Goal: Answer question/provide support

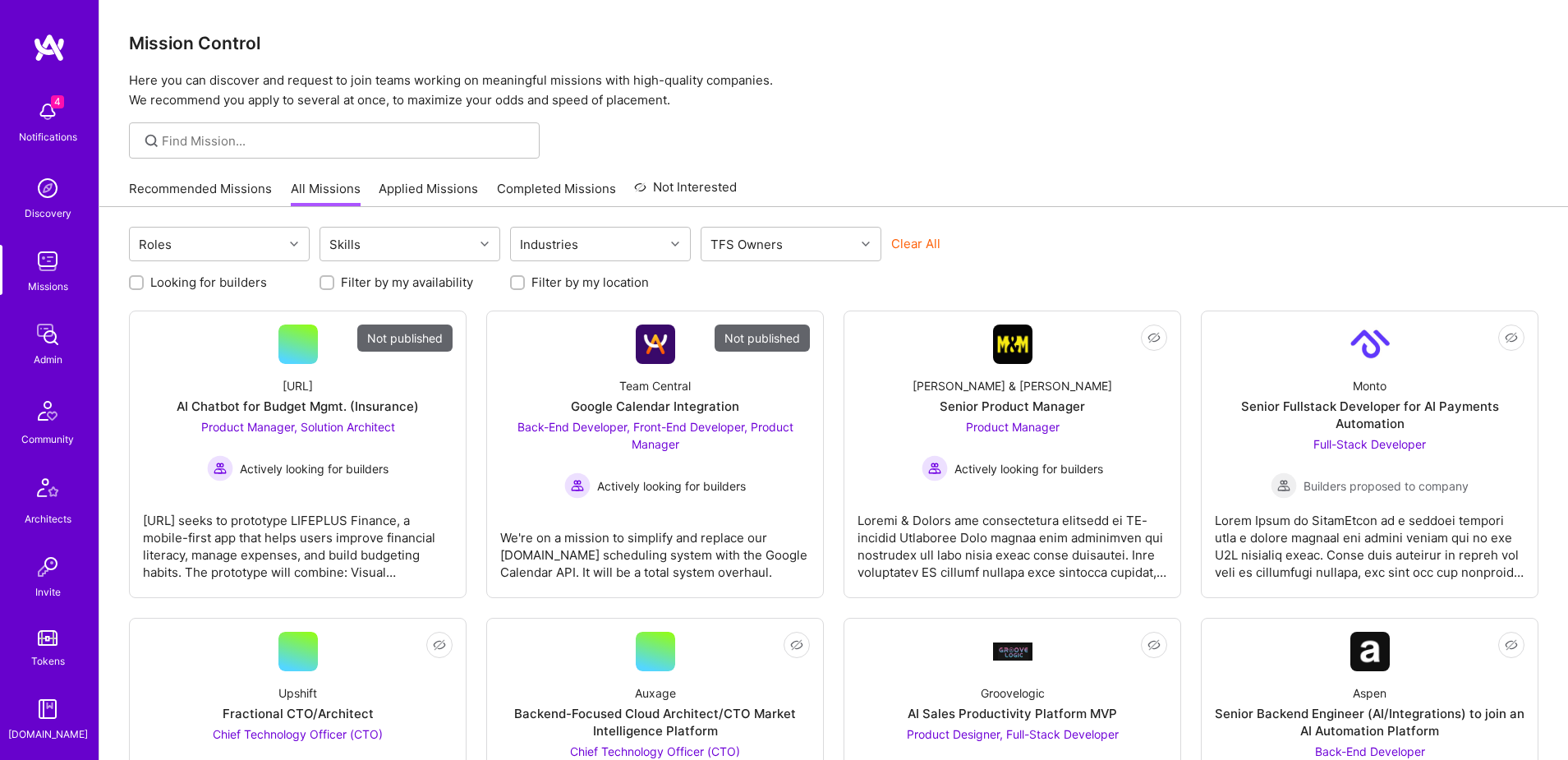
scroll to position [289, 0]
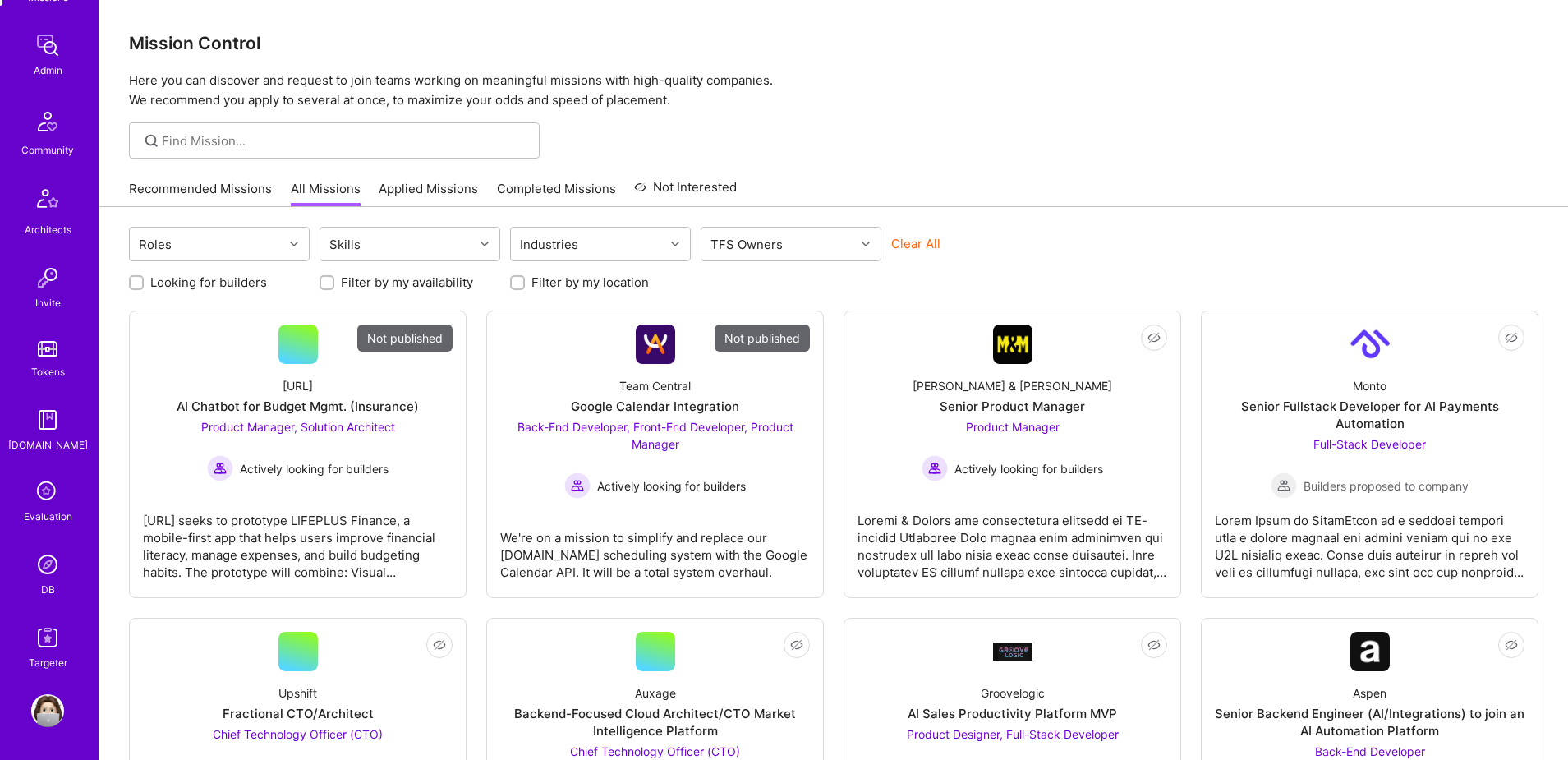
click at [51, 580] on div "DB" at bounding box center [48, 589] width 14 height 17
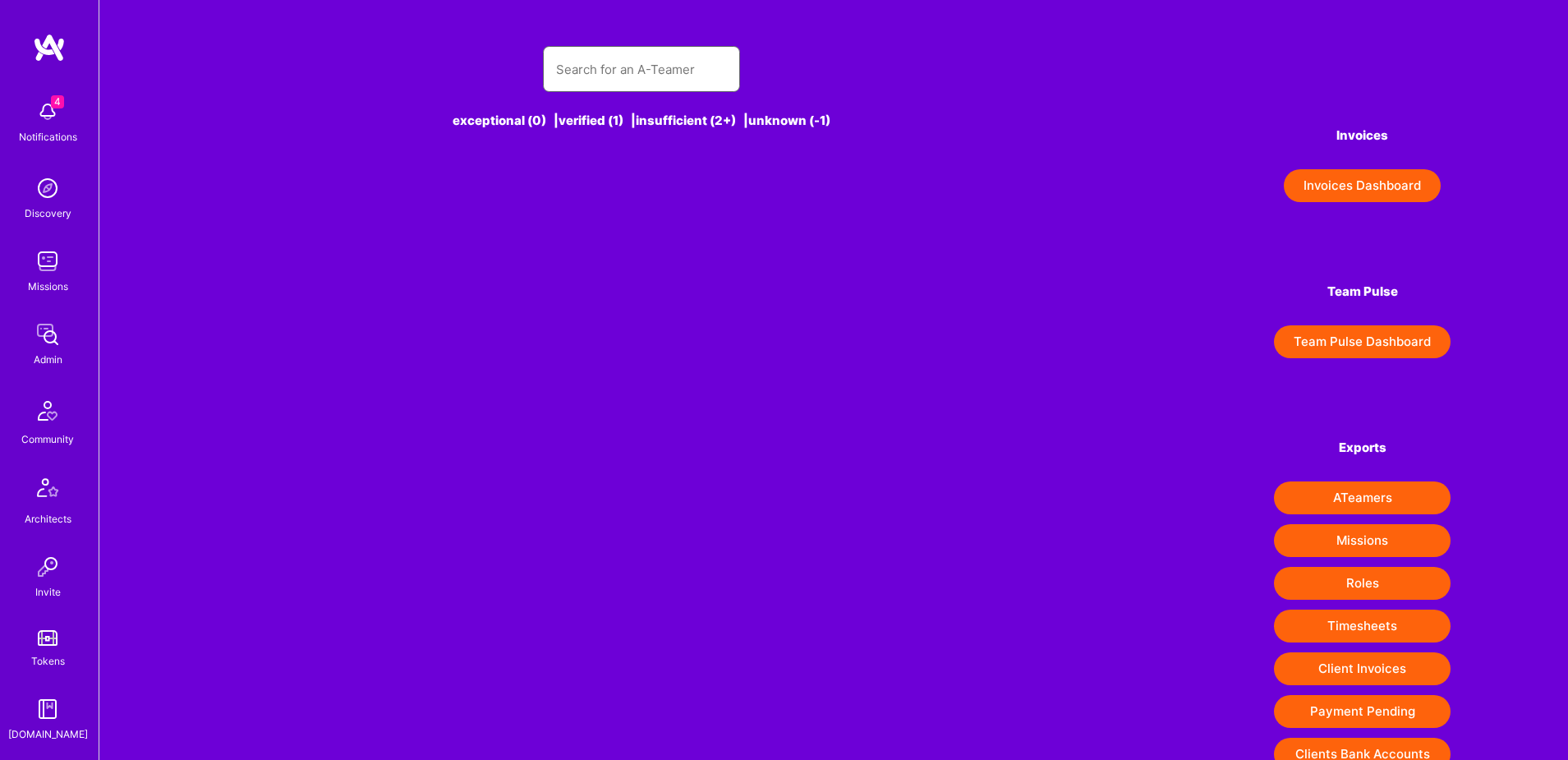
click at [577, 79] on input "text" at bounding box center [641, 69] width 171 height 42
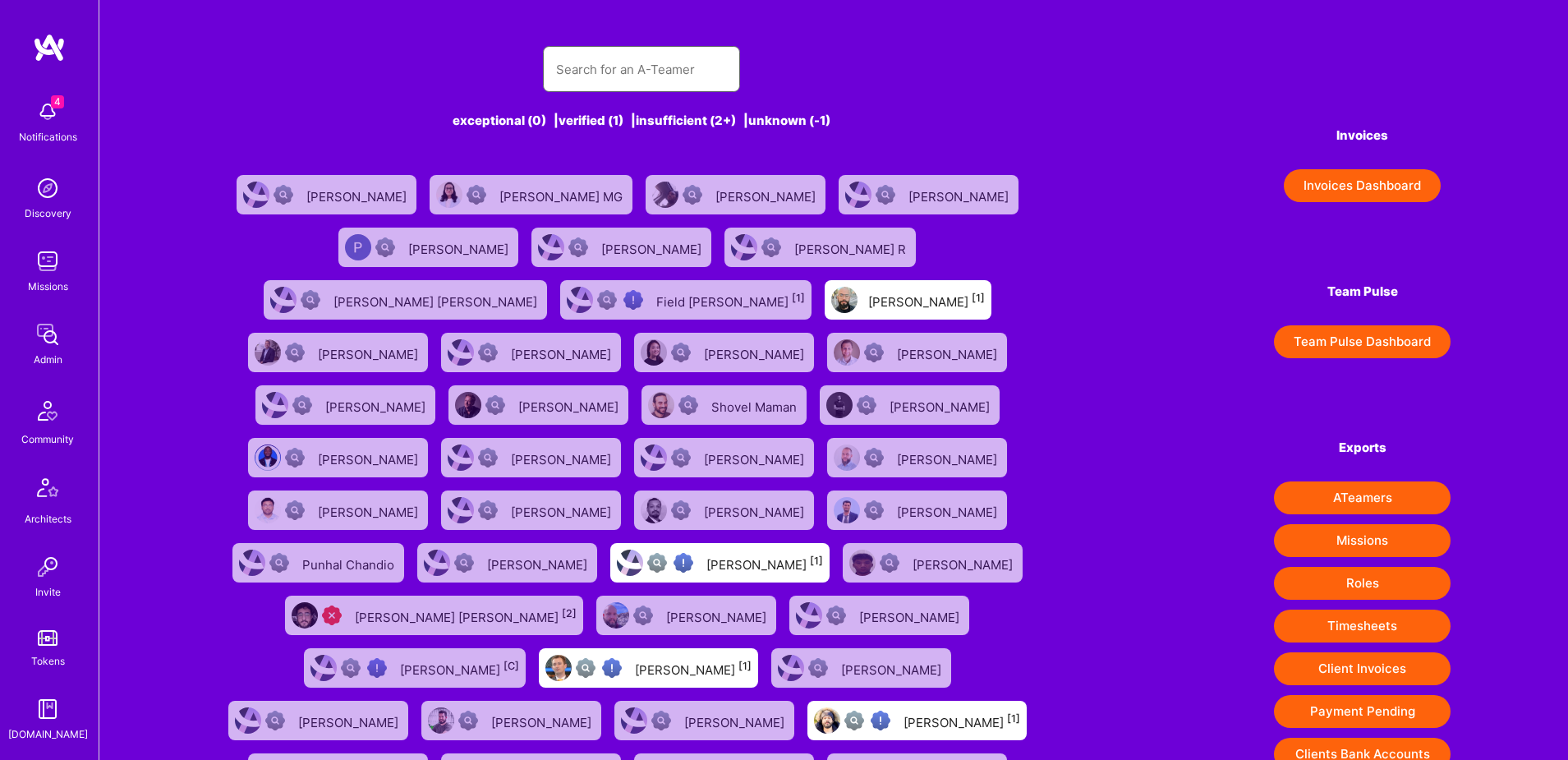
paste input "[EMAIL_ADDRESS][DOMAIN_NAME]"
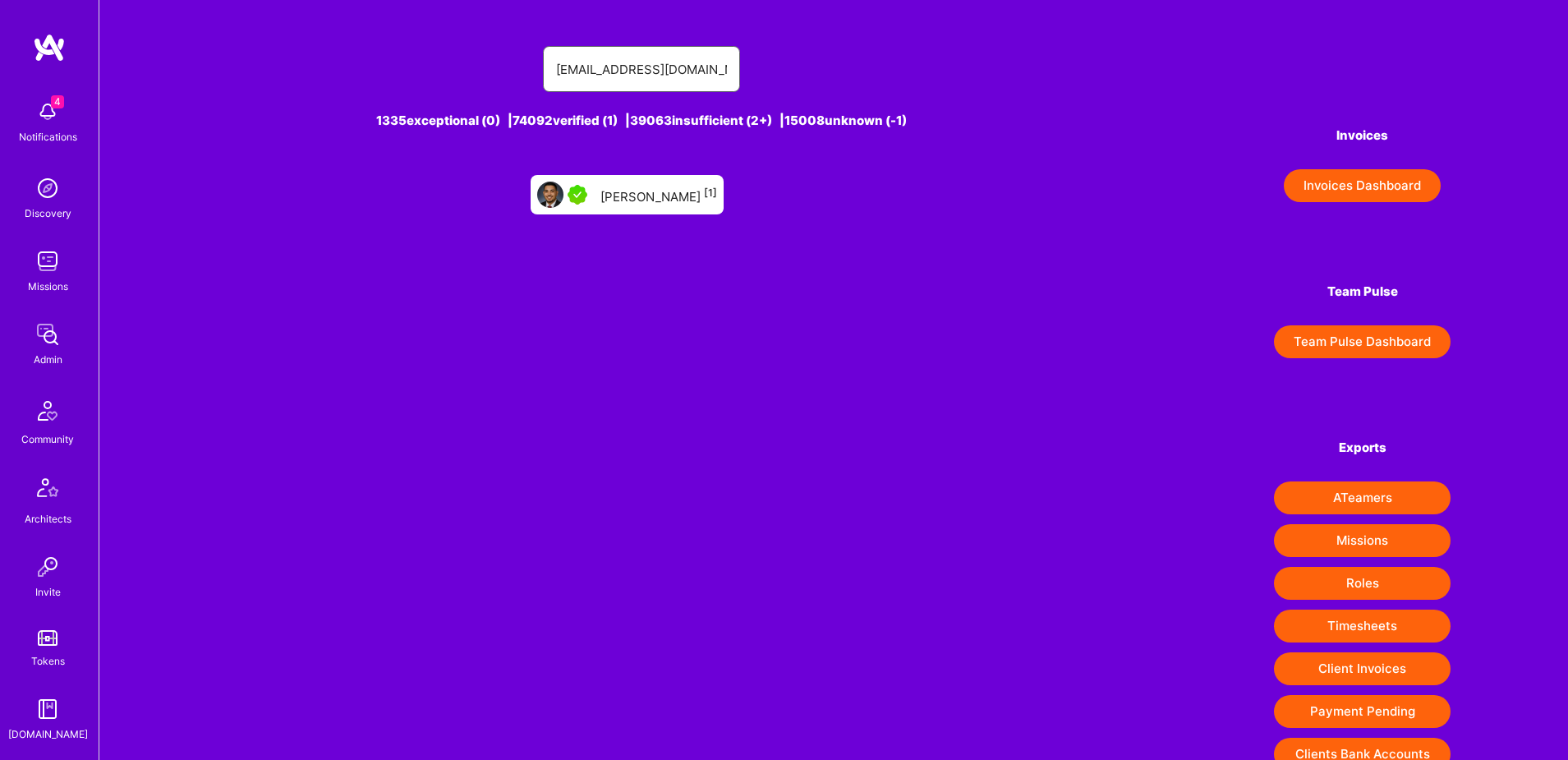
type input "[EMAIL_ADDRESS][DOMAIN_NAME]"
click at [644, 200] on div "[PERSON_NAME] [1]" at bounding box center [658, 194] width 117 height 21
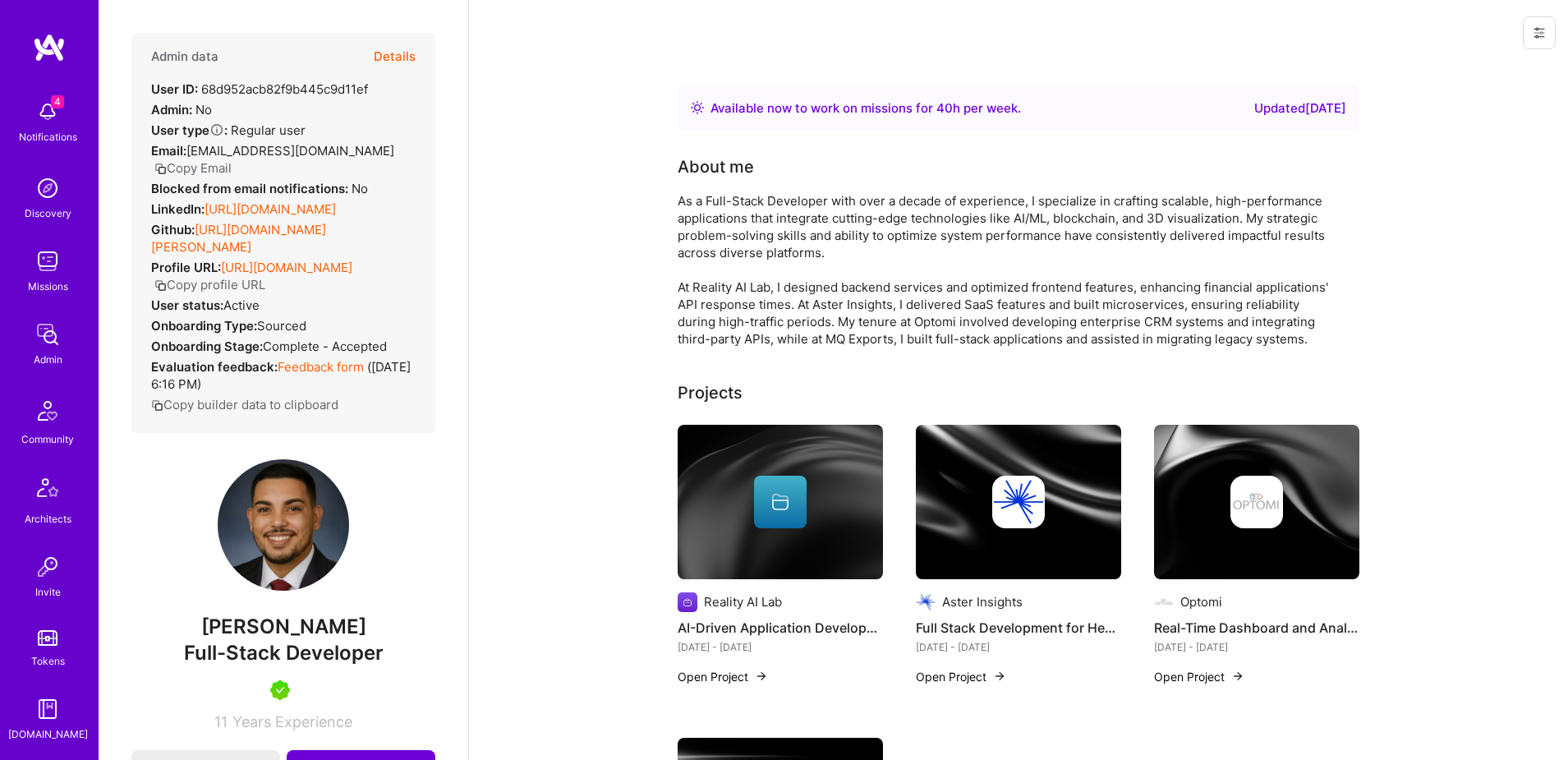
click at [418, 58] on div "Admin data Details User ID: 68d952acb82f9b445c9d11ef Admin: No User type Regula…" at bounding box center [283, 232] width 303 height 400
click at [389, 57] on button "Details" at bounding box center [395, 56] width 42 height 47
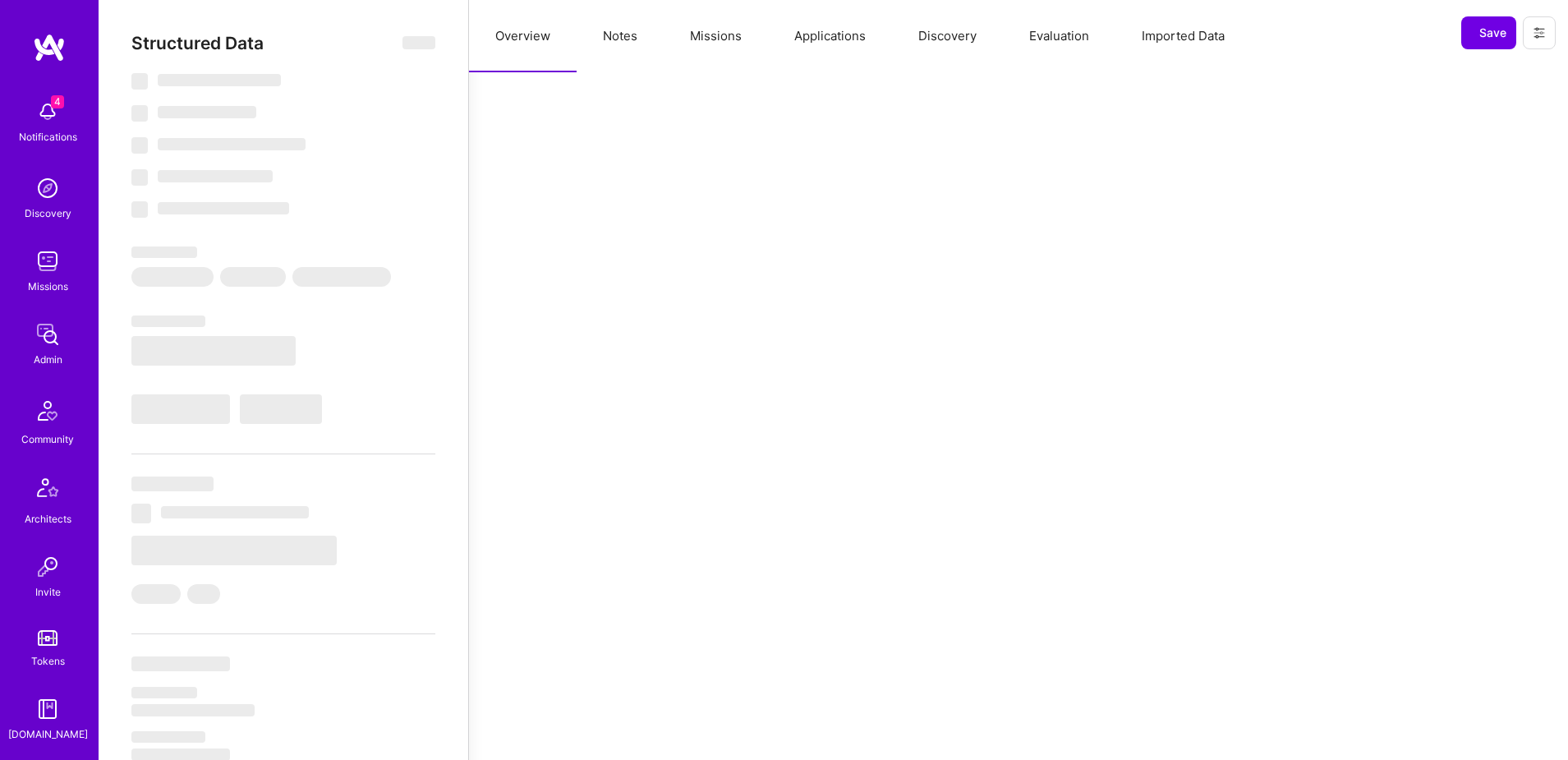
click at [828, 29] on button "Applications" at bounding box center [830, 36] width 124 height 72
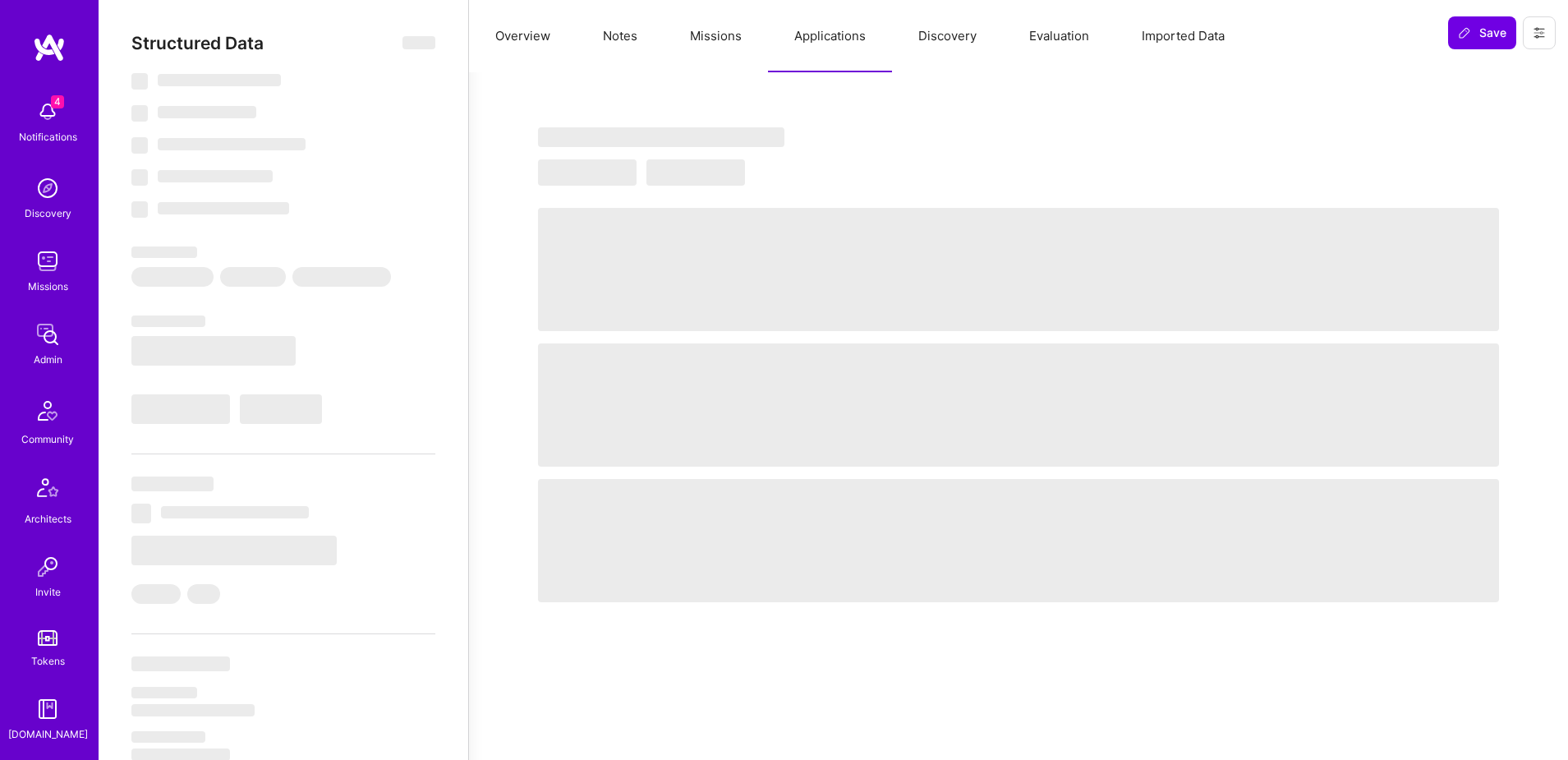
select select "Right Now"
select select "5"
select select "7"
select select "6"
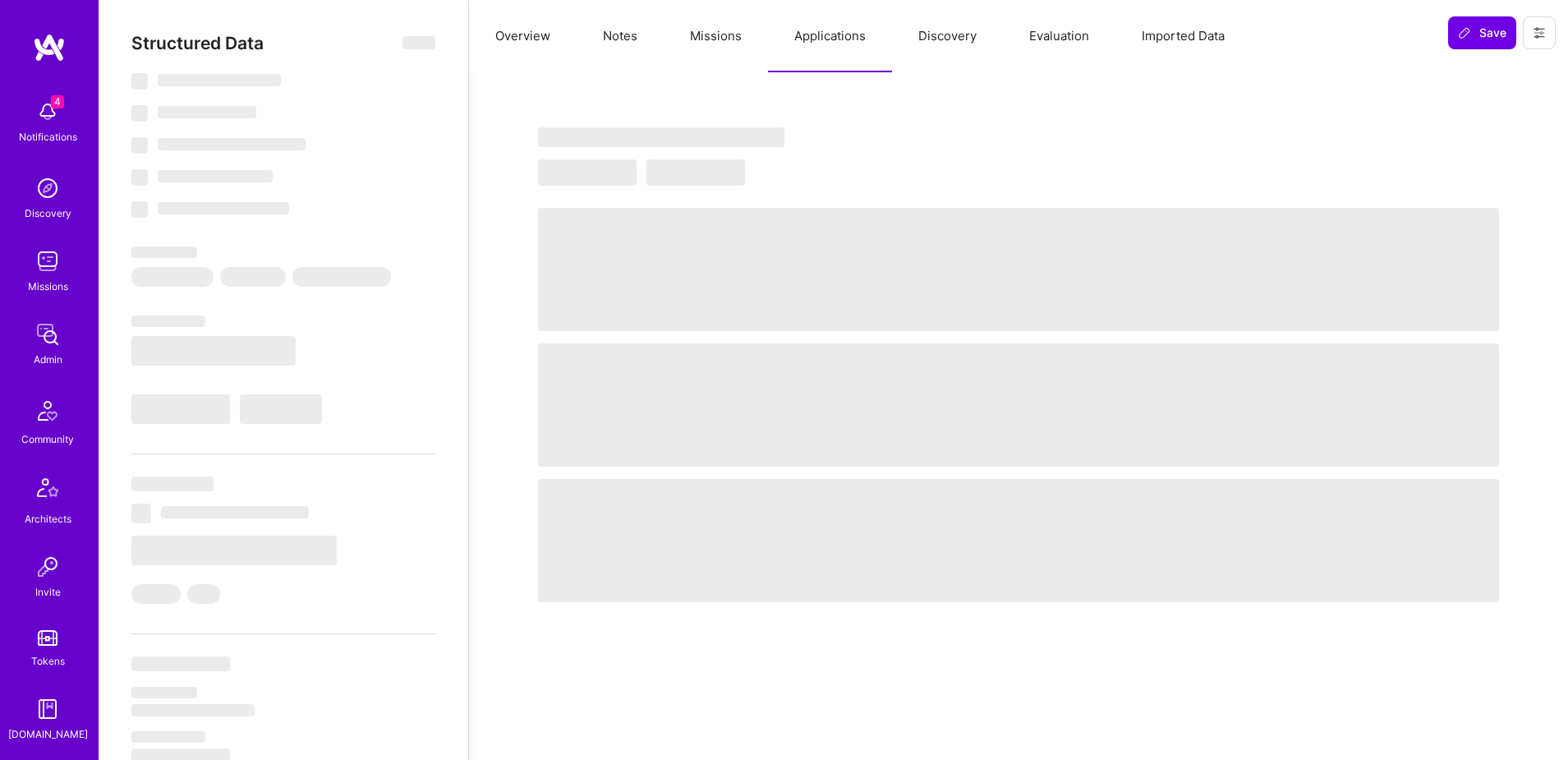
select select "US"
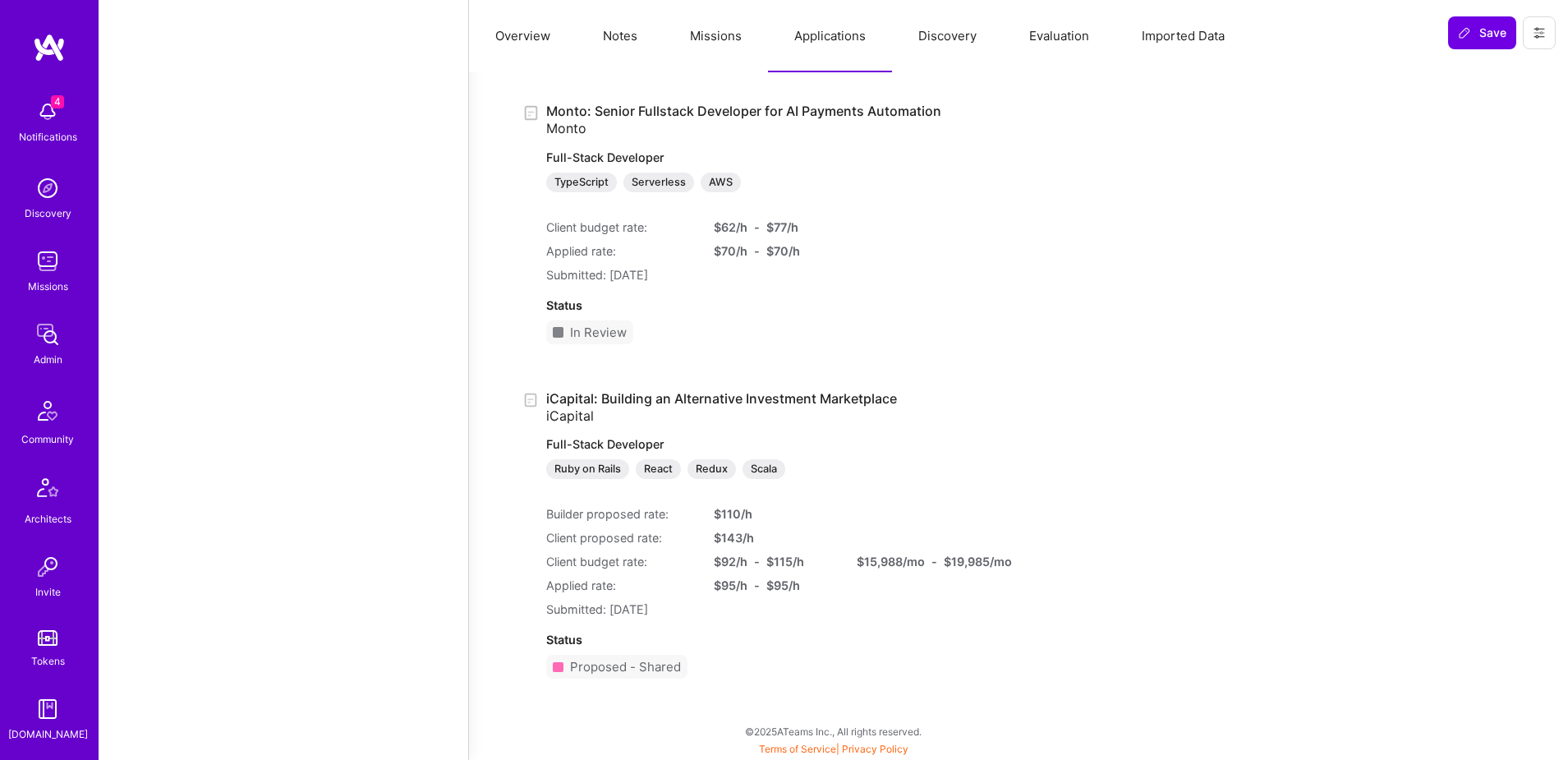
scroll to position [289, 0]
click at [46, 577] on img at bounding box center [47, 564] width 33 height 33
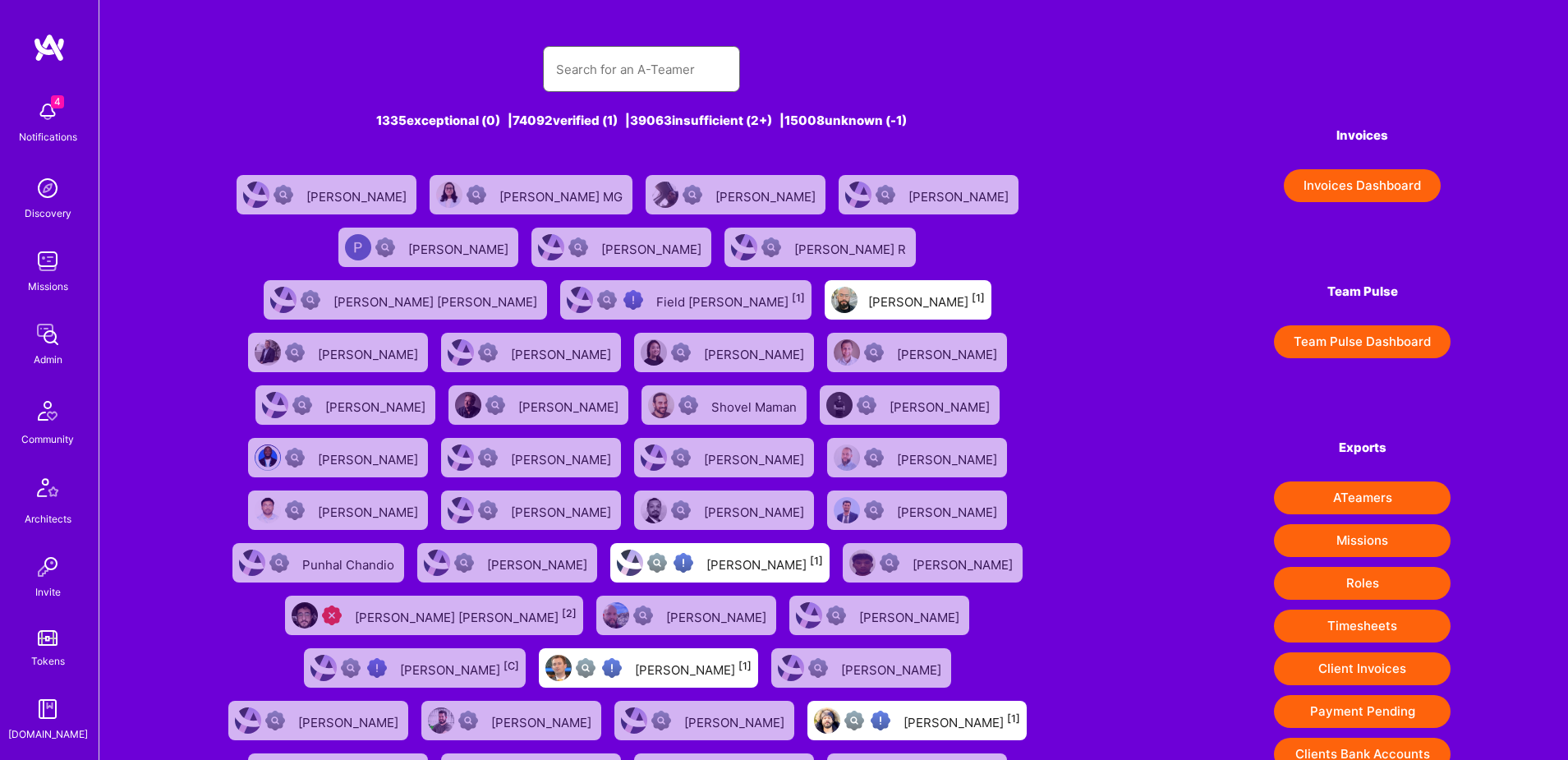
click at [641, 59] on input "text" at bounding box center [641, 69] width 171 height 42
paste input "[EMAIL_ADDRESS][DOMAIN_NAME]"
type input "[EMAIL_ADDRESS][DOMAIN_NAME]"
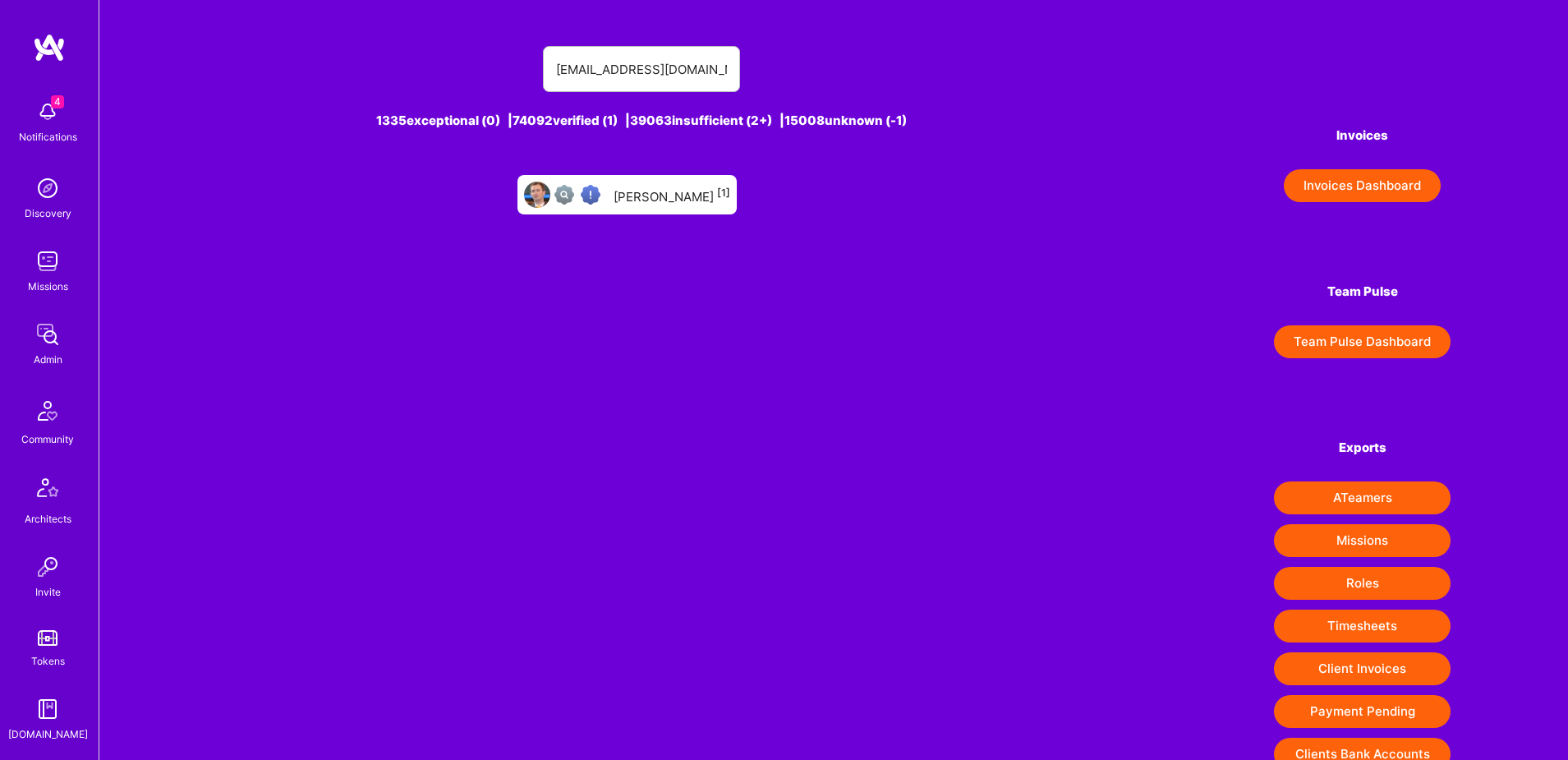
click at [666, 195] on div "[PERSON_NAME] [1]" at bounding box center [672, 194] width 117 height 21
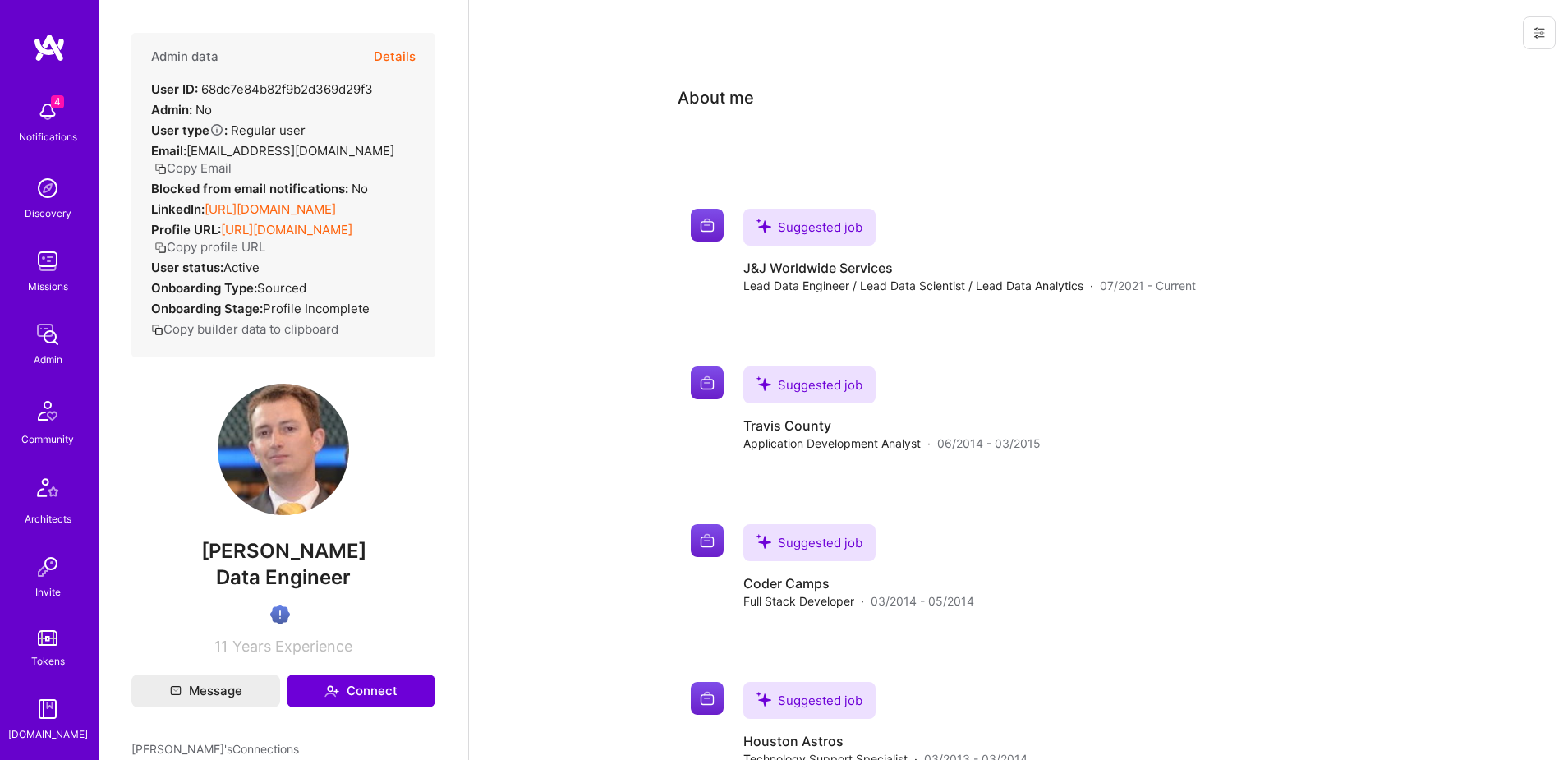
click at [1536, 44] on button at bounding box center [1539, 33] width 33 height 33
click at [1516, 66] on button "Login as Jared" at bounding box center [1469, 70] width 174 height 42
